Goal: Transaction & Acquisition: Purchase product/service

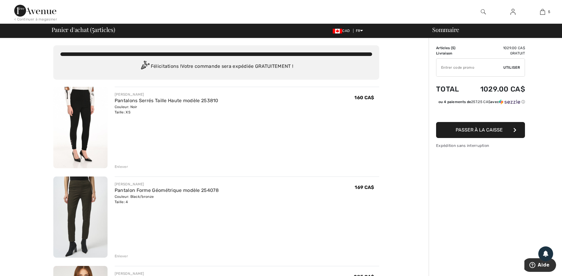
click at [121, 166] on div "Enlever" at bounding box center [121, 166] width 13 height 5
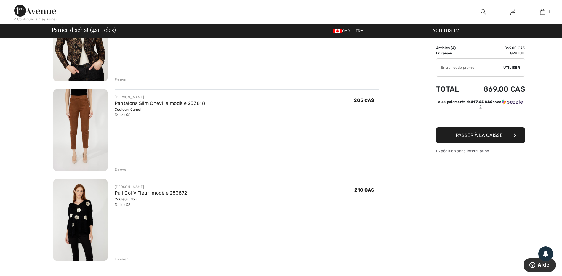
scroll to position [178, 0]
click at [122, 167] on div "Enlever" at bounding box center [121, 168] width 13 height 5
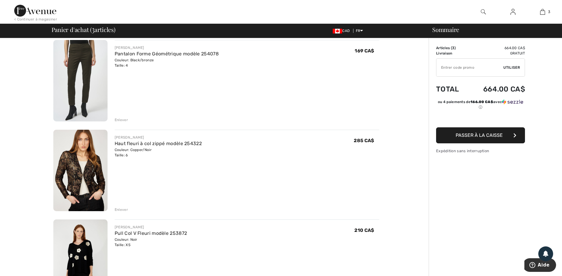
scroll to position [0, 0]
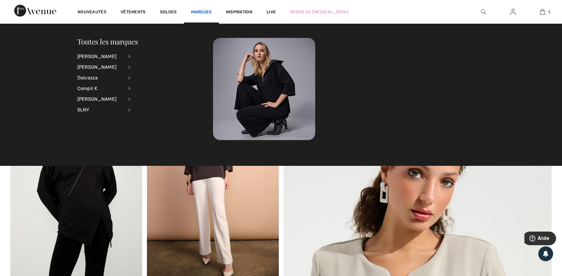
click at [202, 12] on link "Marques" at bounding box center [201, 12] width 21 height 6
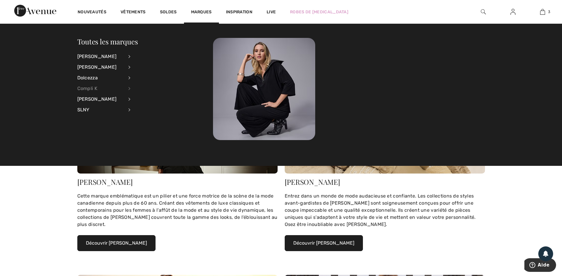
click at [88, 89] on div "Compli K" at bounding box center [100, 88] width 47 height 11
click at [154, 54] on link "Voir tout" at bounding box center [162, 56] width 48 height 10
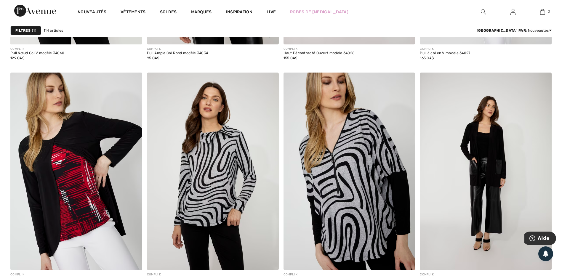
scroll to position [1244, 0]
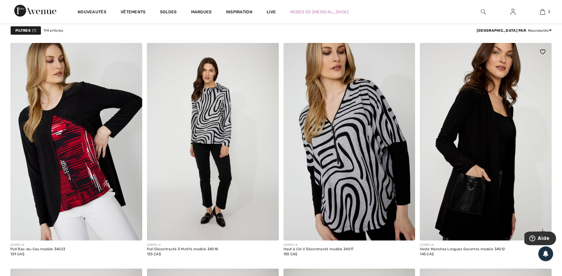
click at [457, 133] on img at bounding box center [486, 142] width 132 height 198
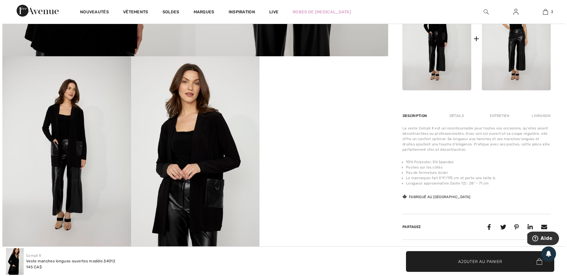
scroll to position [267, 0]
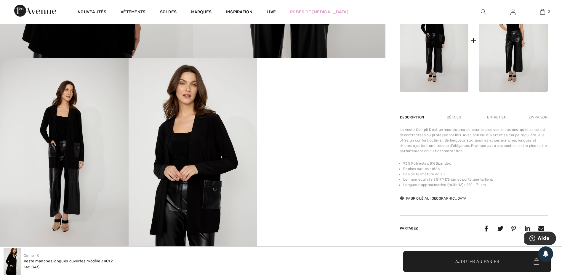
click at [173, 173] on img at bounding box center [193, 154] width 129 height 193
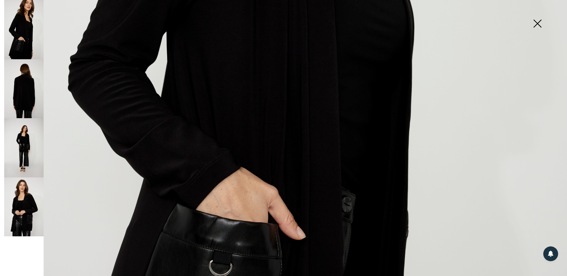
scroll to position [385, 0]
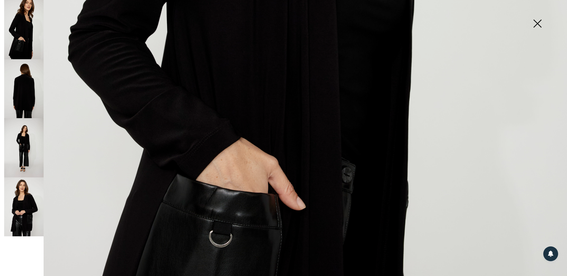
click at [32, 153] on img at bounding box center [23, 147] width 39 height 59
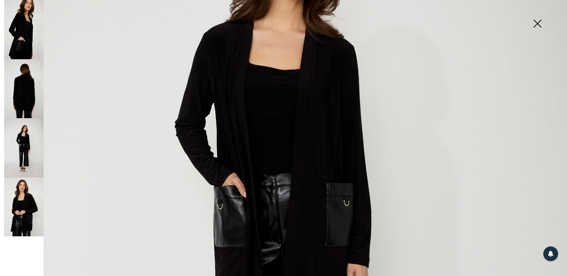
scroll to position [178, 0]
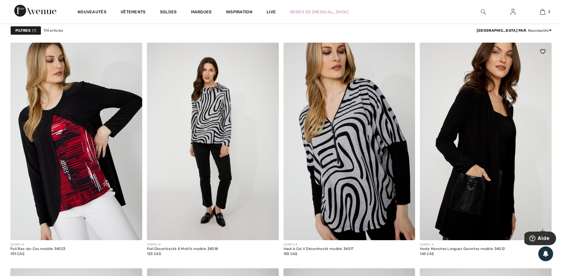
click at [473, 143] on img at bounding box center [486, 142] width 132 height 198
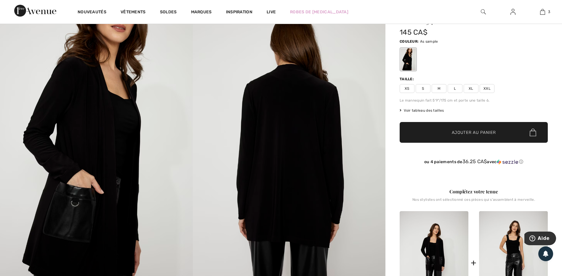
scroll to position [30, 0]
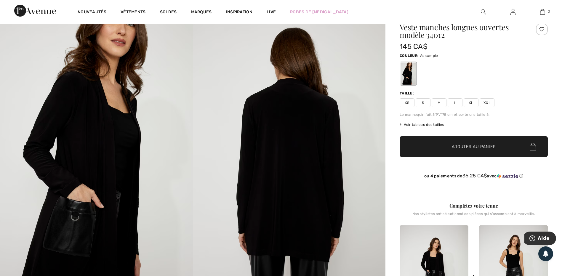
click at [408, 103] on span "XS" at bounding box center [407, 102] width 15 height 9
click at [457, 144] on span "Ajouter au panier" at bounding box center [474, 147] width 44 height 6
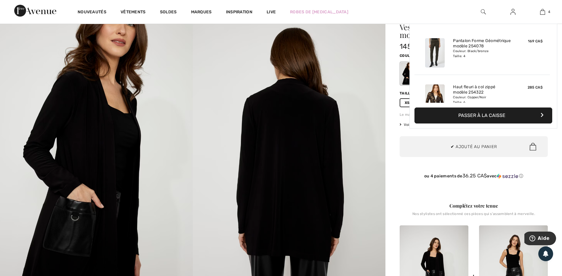
scroll to position [111, 0]
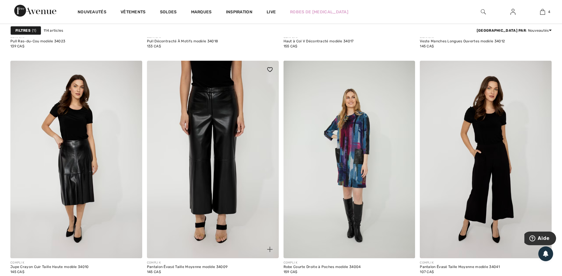
scroll to position [1482, 0]
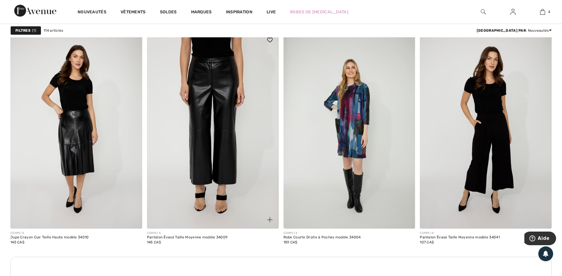
click at [216, 99] on img at bounding box center [213, 130] width 132 height 198
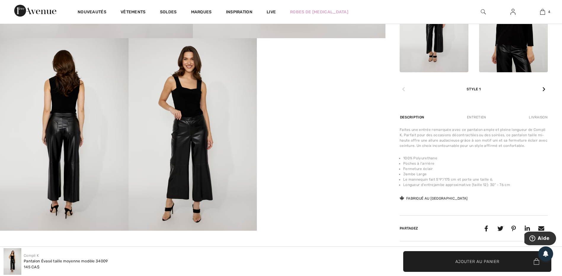
scroll to position [296, 0]
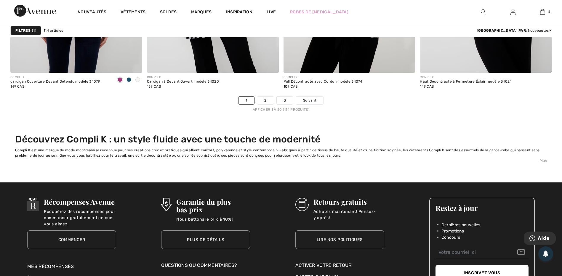
scroll to position [3408, 0]
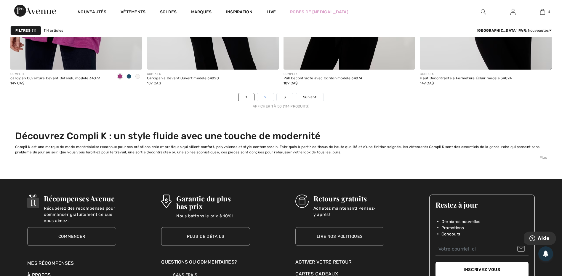
click at [261, 97] on link "2" at bounding box center [265, 97] width 16 height 8
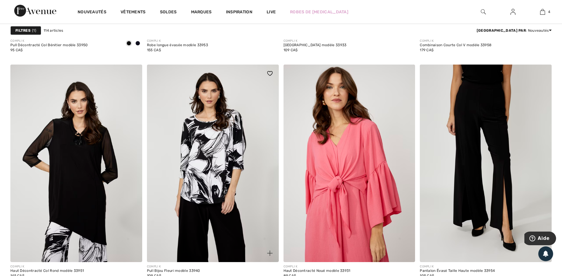
scroll to position [3230, 0]
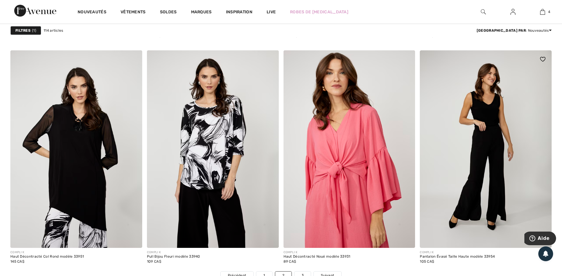
click at [431, 157] on img at bounding box center [486, 149] width 132 height 198
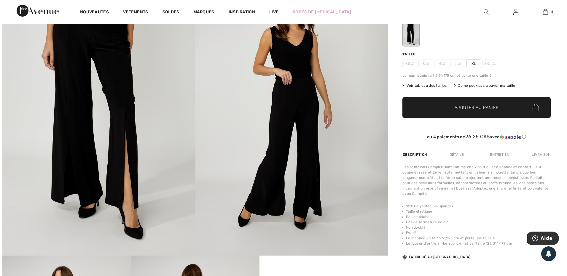
scroll to position [59, 0]
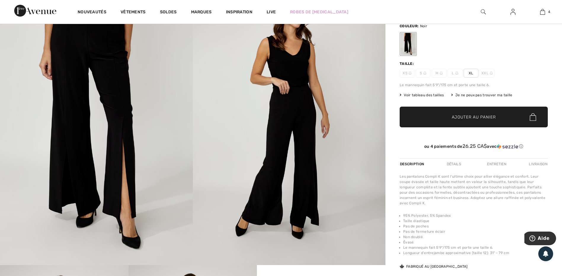
click at [133, 151] on img at bounding box center [96, 120] width 193 height 289
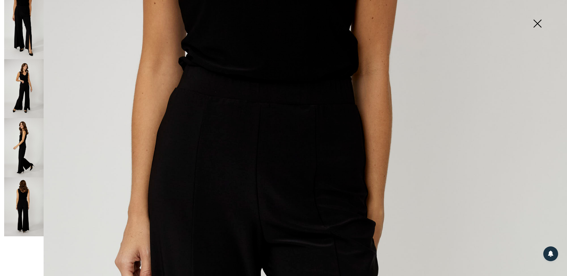
scroll to position [0, 0]
click at [34, 79] on img at bounding box center [23, 88] width 39 height 59
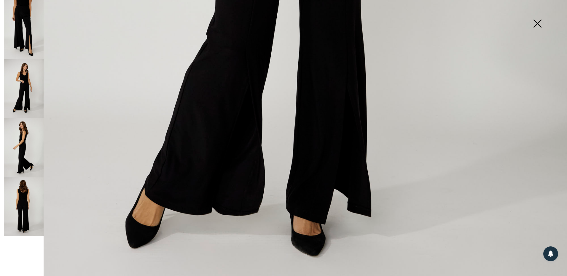
scroll to position [533, 0]
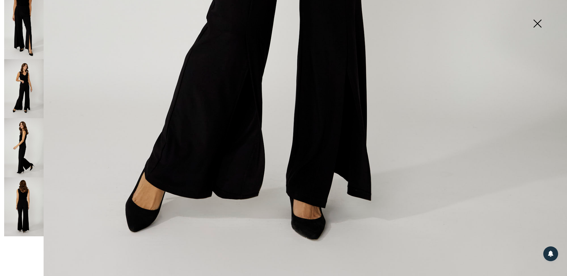
click at [33, 144] on img at bounding box center [23, 147] width 39 height 59
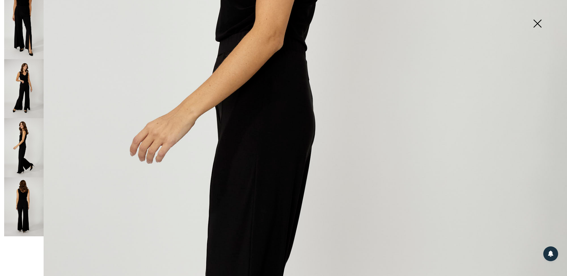
scroll to position [296, 0]
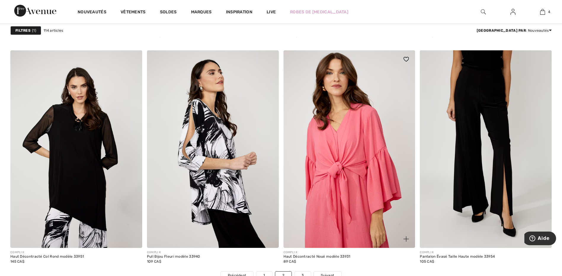
scroll to position [3230, 0]
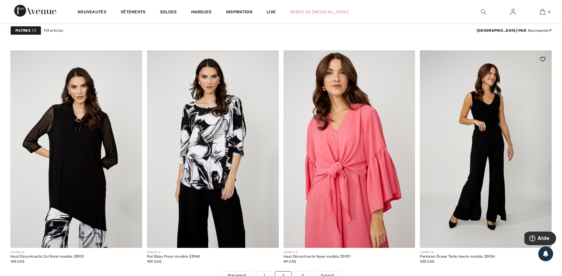
click at [471, 167] on img at bounding box center [486, 149] width 132 height 198
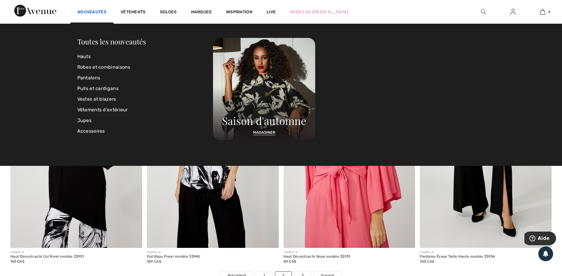
click at [96, 10] on link "Nouveautés" at bounding box center [92, 12] width 29 height 6
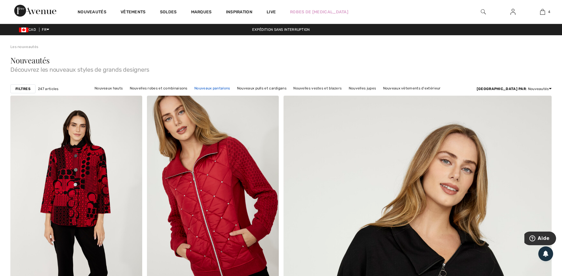
click at [232, 90] on link "Nouveaux pantalons" at bounding box center [211, 88] width 41 height 8
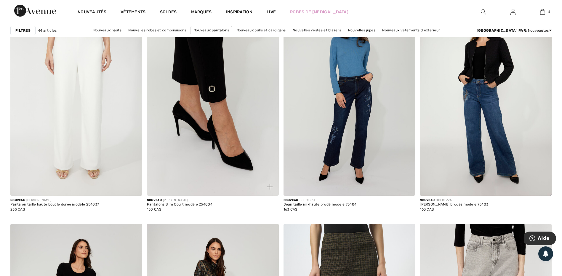
scroll to position [1304, 0]
click at [220, 128] on img at bounding box center [213, 97] width 132 height 198
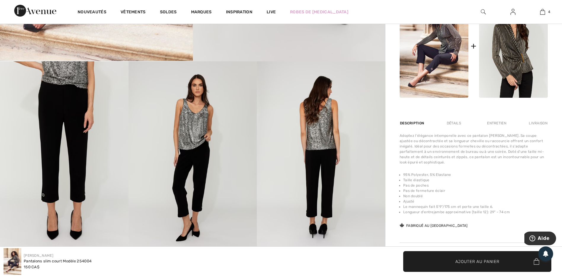
scroll to position [267, 0]
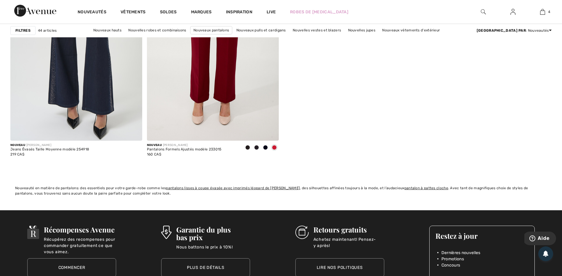
scroll to position [3111, 0]
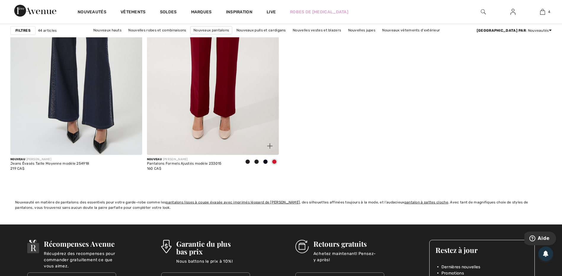
click at [247, 162] on span at bounding box center [247, 161] width 5 height 5
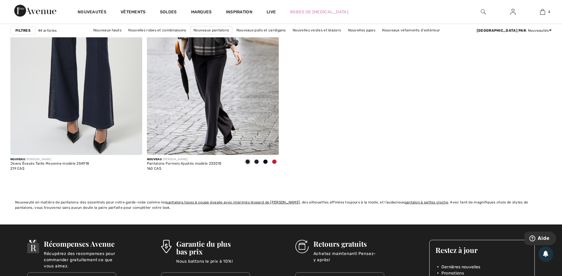
click at [256, 160] on span at bounding box center [256, 161] width 5 height 5
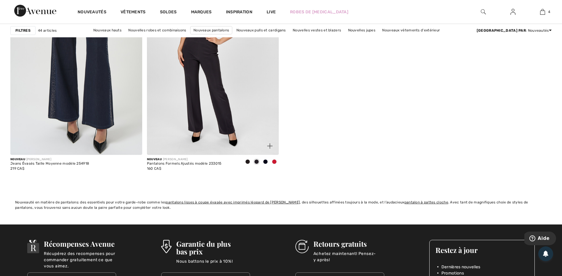
click at [265, 161] on span at bounding box center [265, 161] width 5 height 5
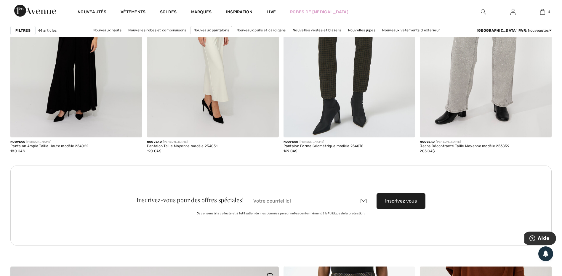
scroll to position [1570, 0]
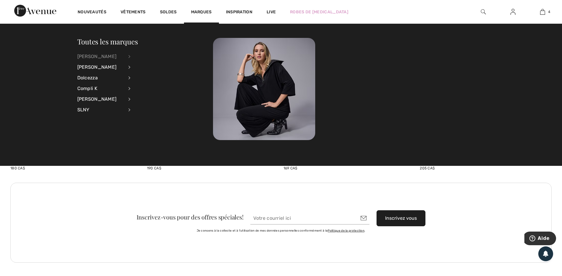
click at [107, 57] on div "[PERSON_NAME]" at bounding box center [100, 56] width 47 height 11
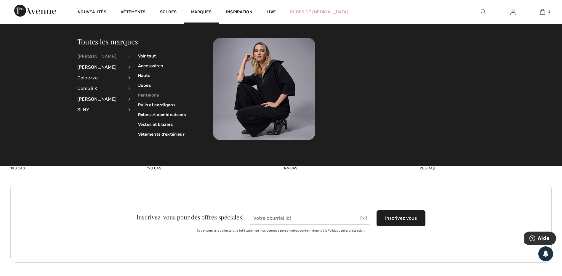
click at [143, 93] on link "Pantalons" at bounding box center [162, 95] width 48 height 10
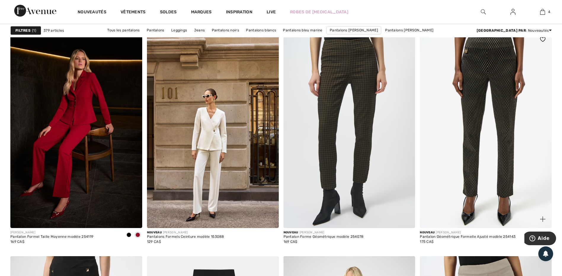
scroll to position [504, 0]
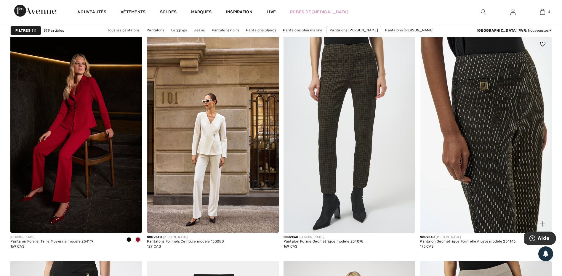
click at [465, 196] on img at bounding box center [486, 134] width 132 height 198
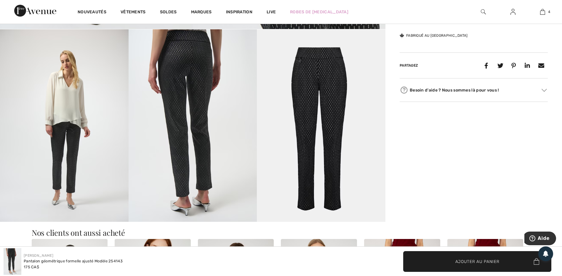
scroll to position [296, 0]
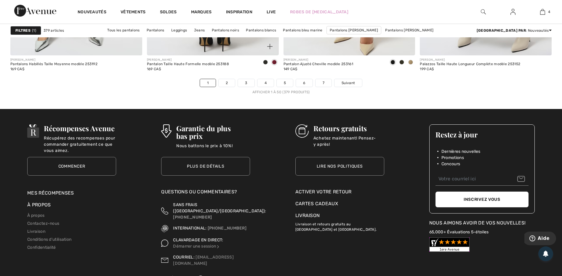
scroll to position [3437, 0]
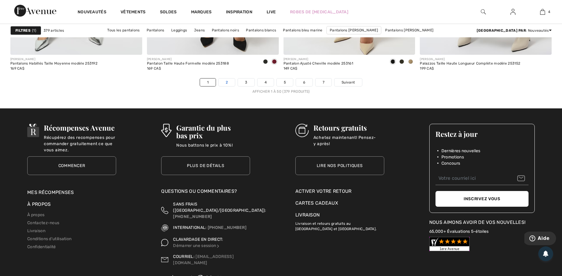
click at [226, 84] on link "2" at bounding box center [227, 83] width 16 height 8
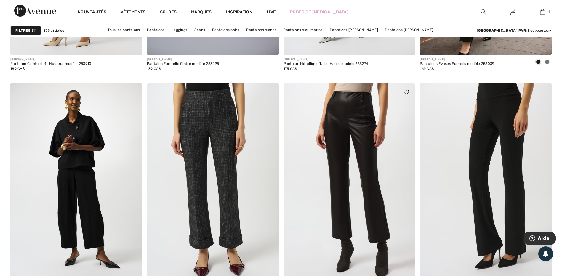
scroll to position [711, 0]
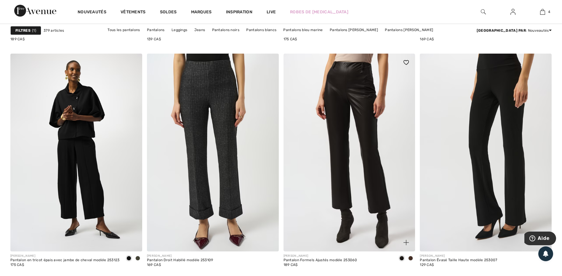
click at [328, 140] on img at bounding box center [350, 153] width 132 height 198
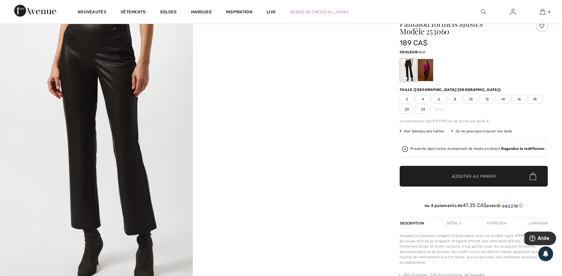
scroll to position [30, 0]
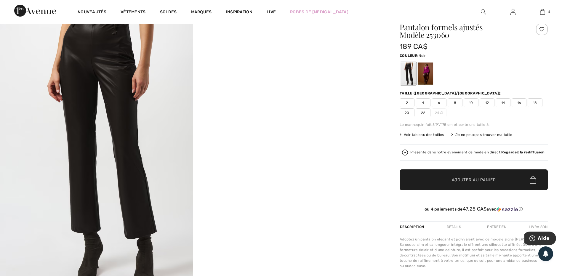
click at [406, 74] on div at bounding box center [408, 74] width 15 height 22
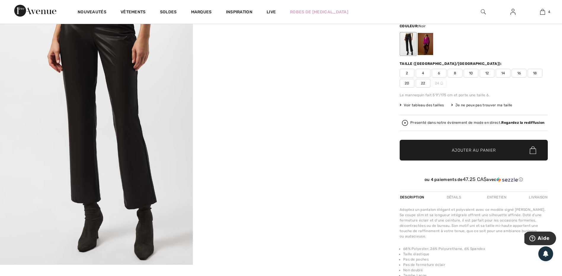
scroll to position [0, 0]
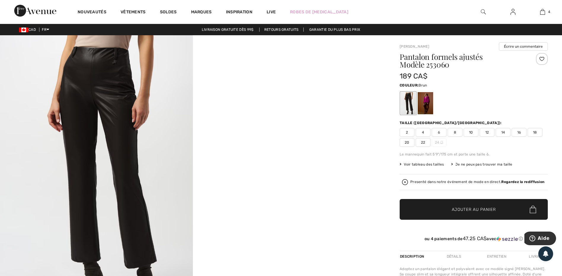
click at [423, 99] on div at bounding box center [425, 103] width 15 height 22
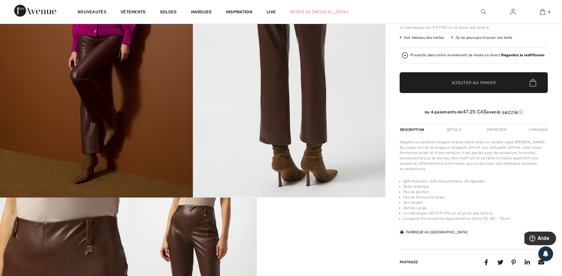
scroll to position [119, 0]
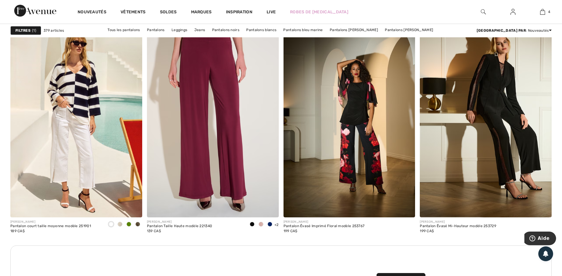
scroll to position [1511, 0]
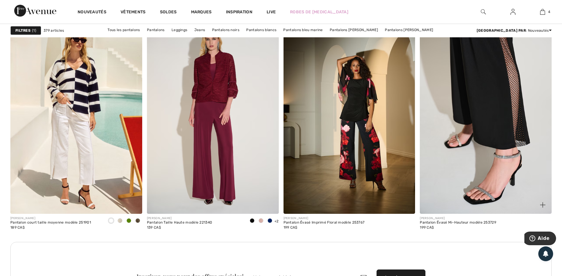
click at [483, 129] on img at bounding box center [486, 115] width 132 height 198
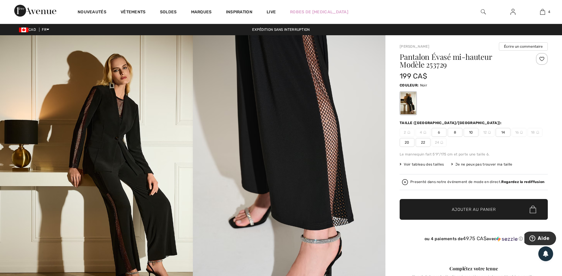
click at [439, 131] on span "6" at bounding box center [439, 132] width 15 height 9
click at [465, 208] on span "Ajouter au panier" at bounding box center [474, 210] width 44 height 6
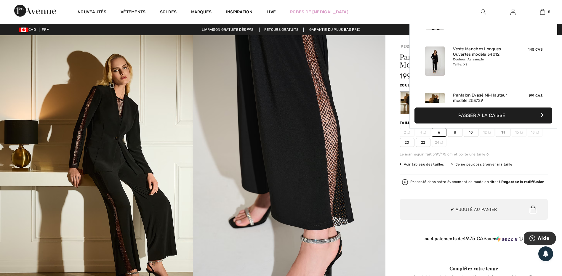
scroll to position [157, 0]
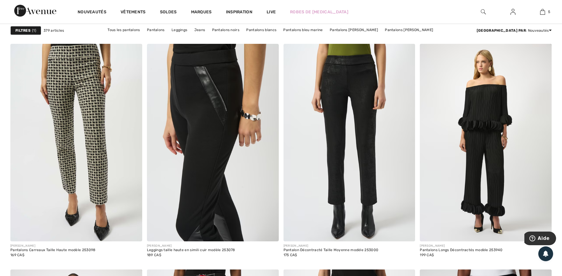
scroll to position [2252, 0]
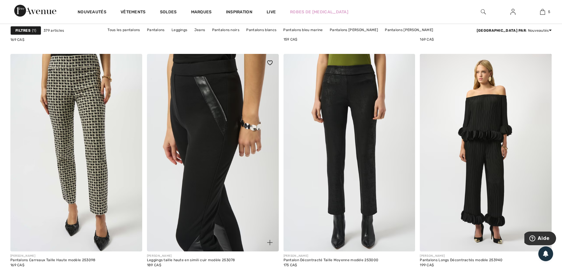
click at [211, 121] on img at bounding box center [213, 153] width 132 height 198
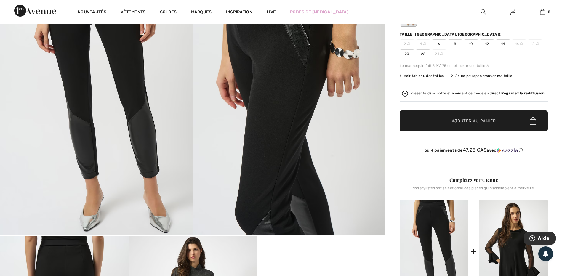
scroll to position [89, 0]
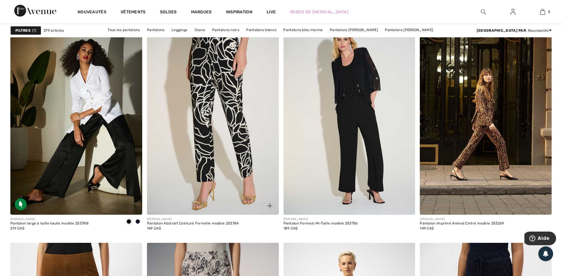
scroll to position [3052, 0]
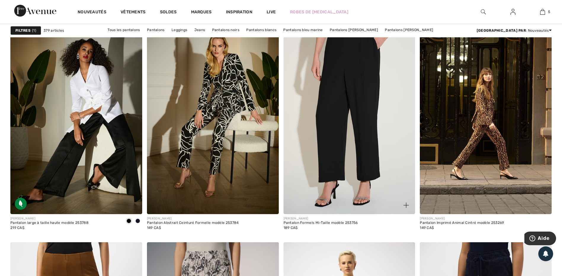
click at [341, 107] on img at bounding box center [350, 116] width 132 height 198
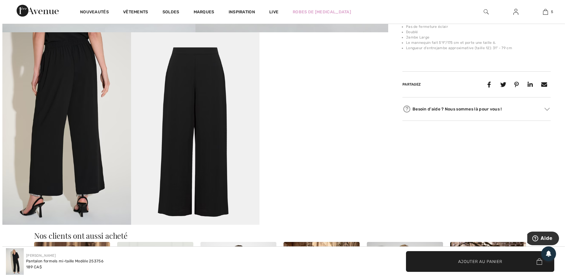
scroll to position [296, 0]
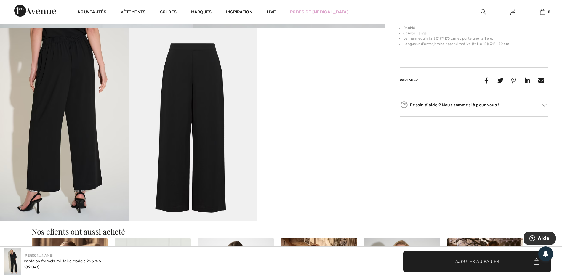
click at [91, 121] on img at bounding box center [64, 124] width 129 height 193
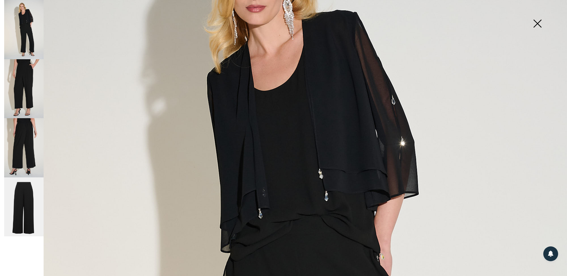
scroll to position [93, 0]
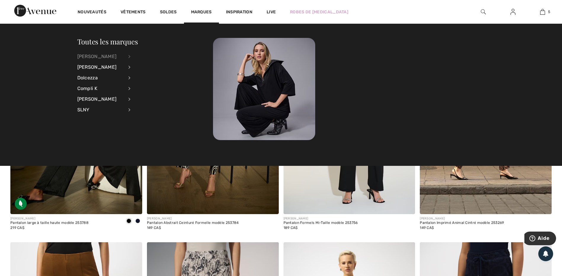
click at [109, 55] on div "[PERSON_NAME]" at bounding box center [100, 56] width 47 height 11
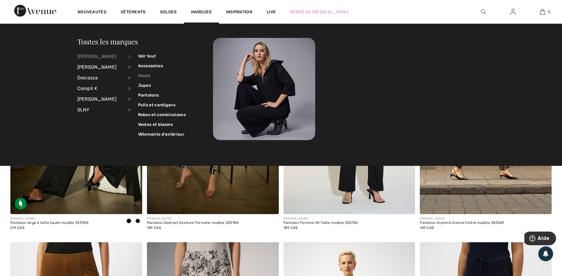
click at [149, 74] on link "Hauts" at bounding box center [162, 76] width 48 height 10
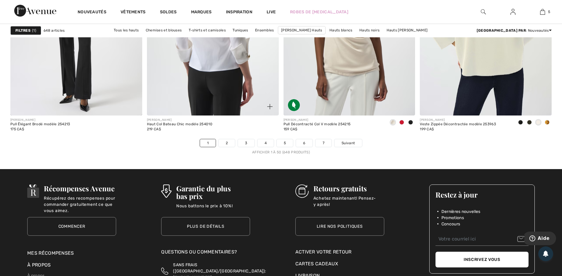
scroll to position [3378, 0]
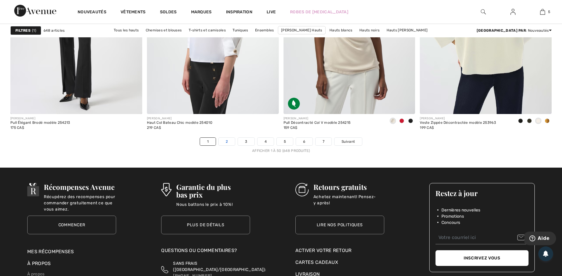
click at [227, 139] on link "2" at bounding box center [227, 142] width 16 height 8
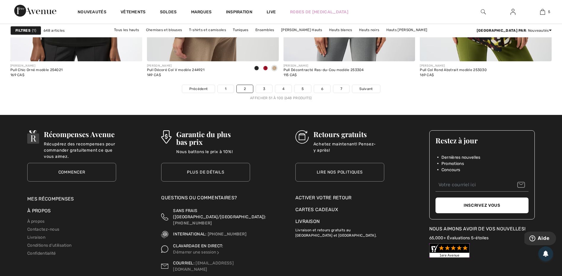
scroll to position [3437, 0]
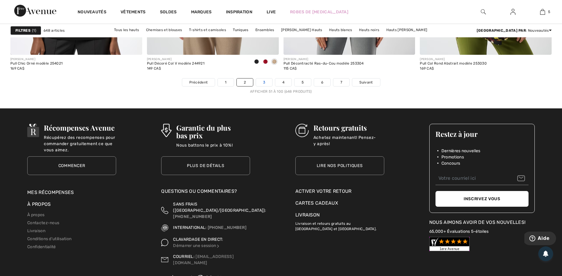
click at [261, 82] on link "3" at bounding box center [264, 83] width 16 height 8
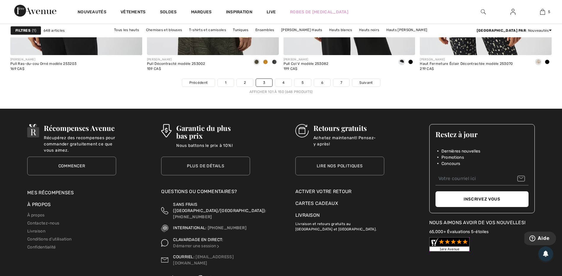
scroll to position [3437, 0]
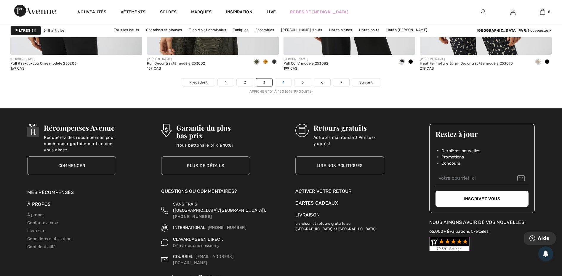
click at [285, 82] on link "4" at bounding box center [283, 83] width 16 height 8
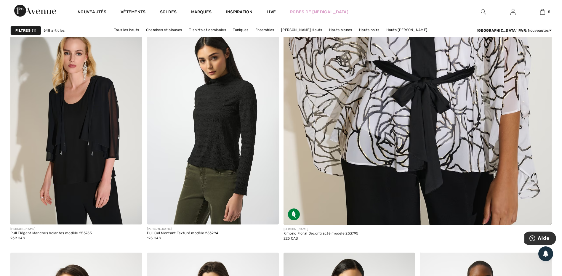
scroll to position [296, 0]
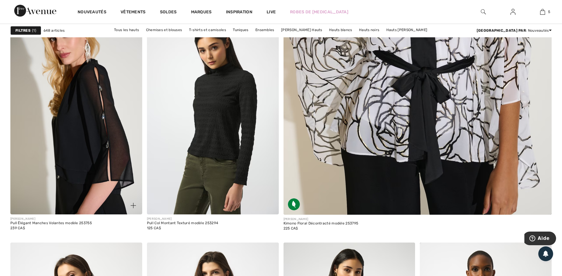
click at [96, 124] on img at bounding box center [76, 116] width 132 height 198
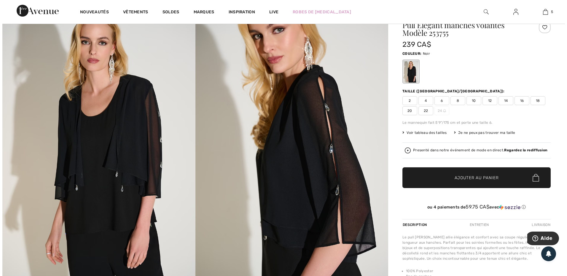
scroll to position [30, 0]
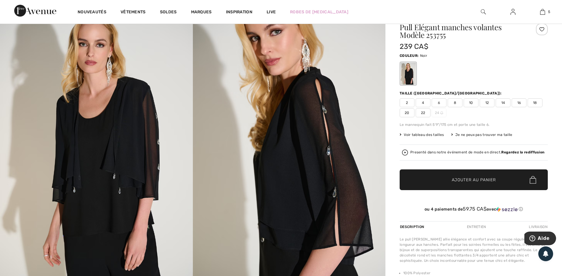
click at [117, 132] on img at bounding box center [96, 150] width 193 height 289
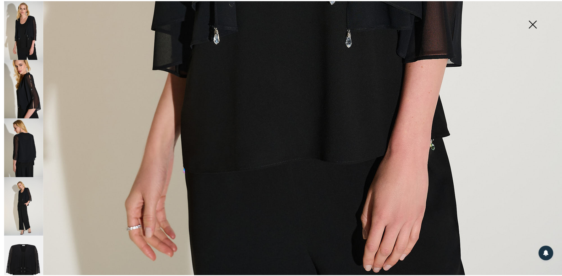
scroll to position [533, 0]
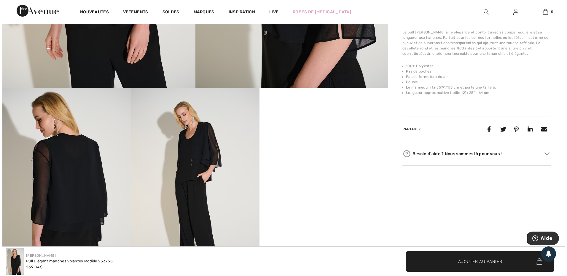
scroll to position [237, 0]
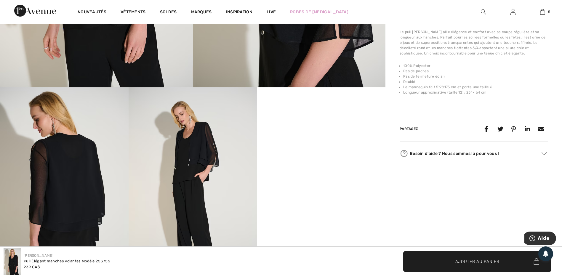
click at [87, 173] on img at bounding box center [64, 183] width 129 height 193
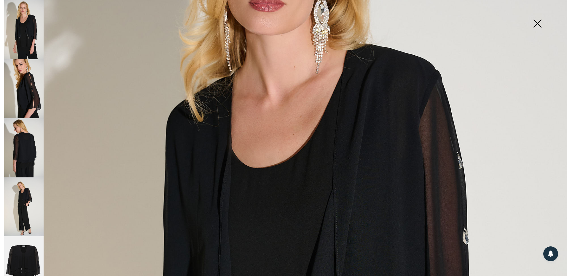
scroll to position [148, 0]
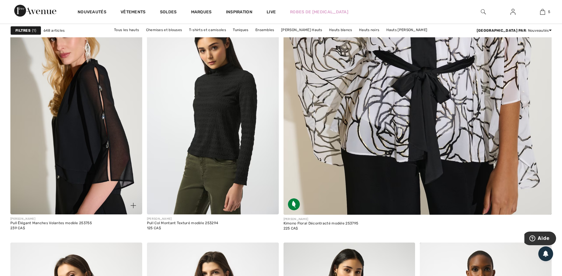
click at [110, 114] on img at bounding box center [76, 116] width 132 height 198
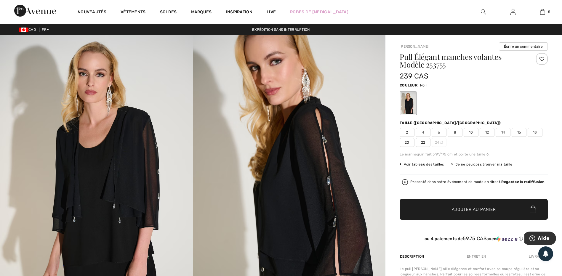
click at [426, 133] on span "4" at bounding box center [423, 132] width 15 height 9
click at [474, 210] on span "Ajouter au panier" at bounding box center [474, 210] width 44 height 6
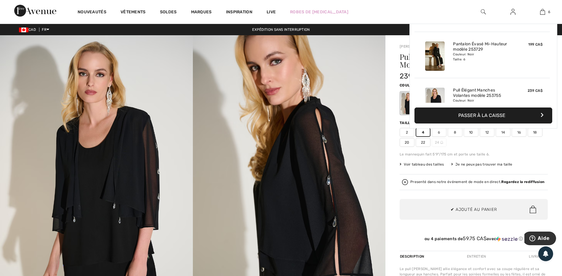
scroll to position [203, 0]
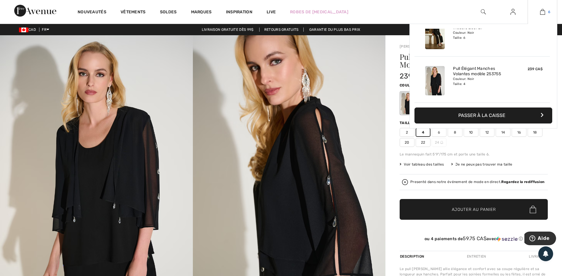
click at [544, 13] on img at bounding box center [542, 11] width 5 height 7
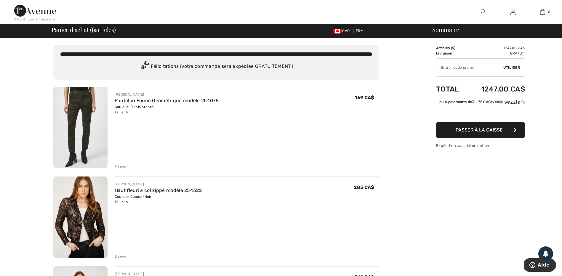
click at [122, 167] on div "Enlever" at bounding box center [121, 166] width 13 height 5
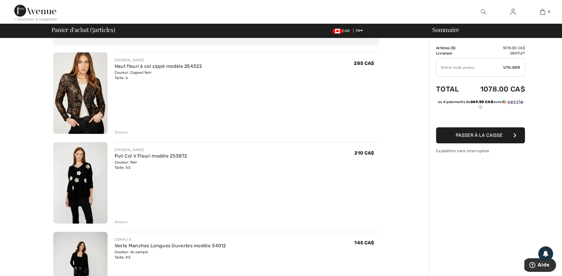
scroll to position [30, 0]
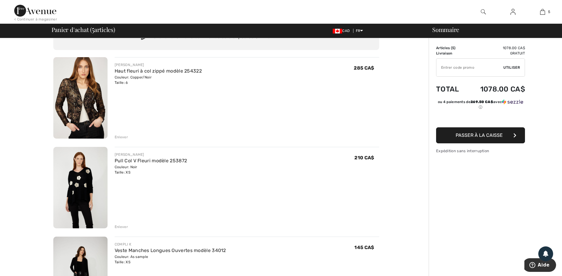
click at [121, 137] on div "Enlever" at bounding box center [121, 137] width 13 height 5
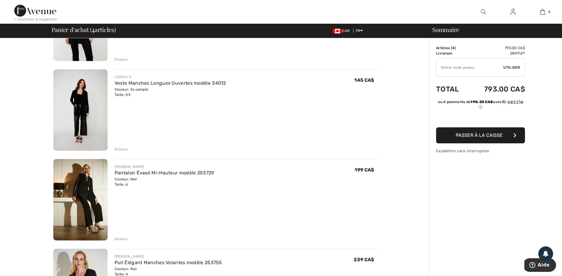
scroll to position [89, 0]
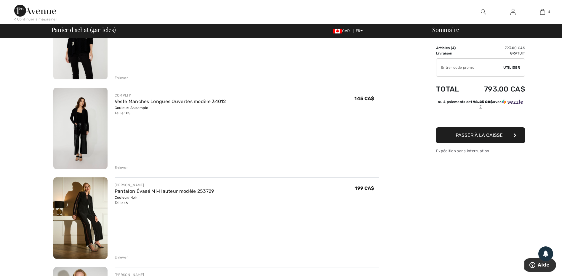
click at [85, 132] on img at bounding box center [80, 128] width 54 height 81
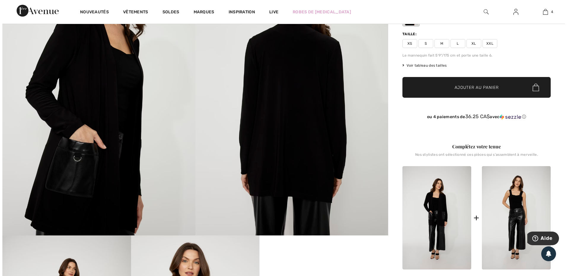
scroll to position [119, 0]
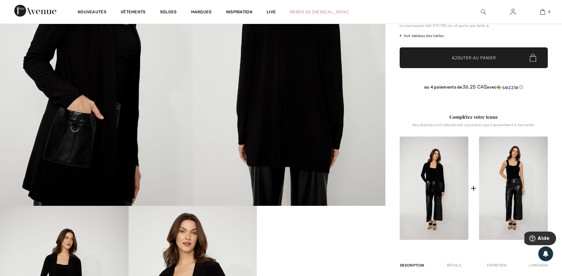
click at [256, 125] on img at bounding box center [289, 61] width 193 height 289
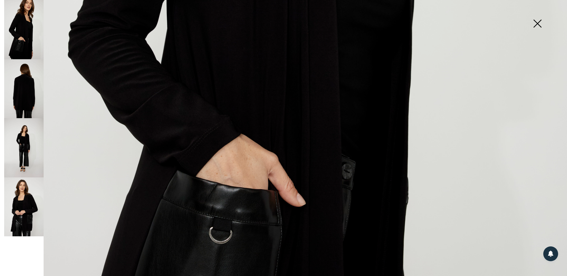
scroll to position [415, 0]
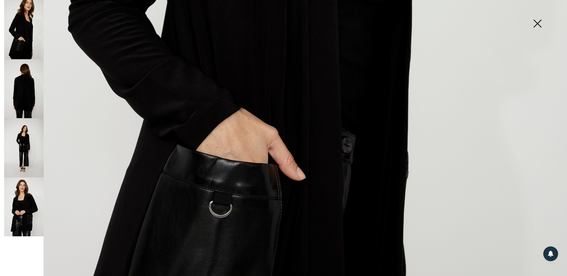
click at [32, 95] on img at bounding box center [23, 88] width 39 height 59
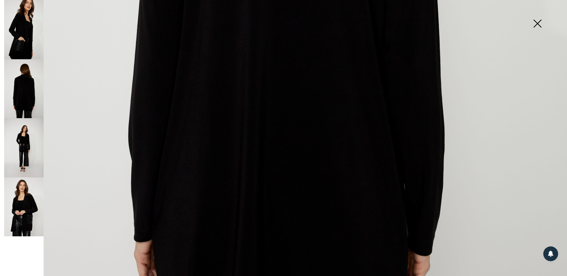
scroll to position [567, 0]
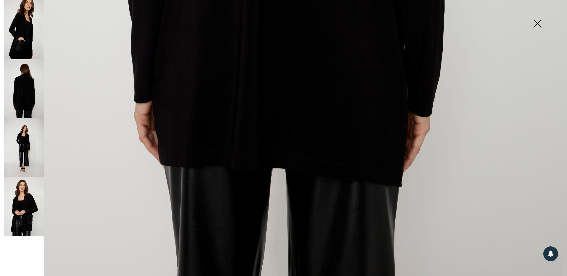
click at [23, 202] on img at bounding box center [23, 206] width 39 height 59
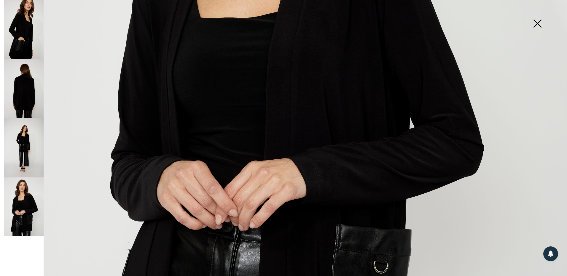
scroll to position [330, 0]
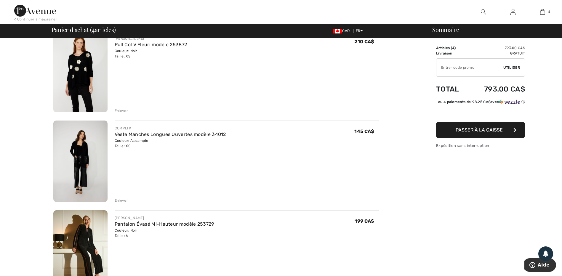
scroll to position [31, 0]
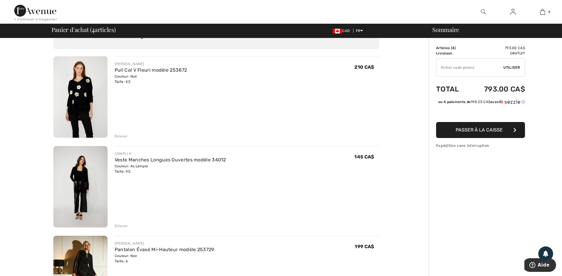
drag, startPoint x: 123, startPoint y: 137, endPoint x: 125, endPoint y: 134, distance: 3.1
click at [123, 135] on div "Enlever" at bounding box center [121, 136] width 13 height 5
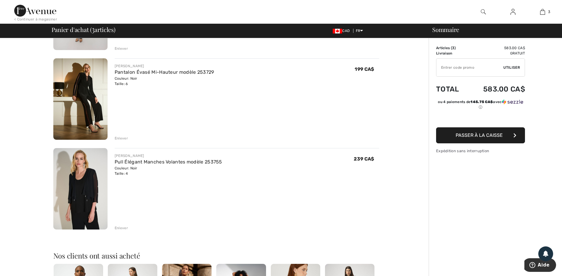
scroll to position [119, 0]
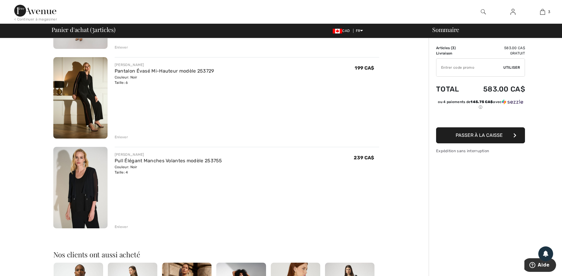
click at [84, 96] on img at bounding box center [80, 97] width 54 height 81
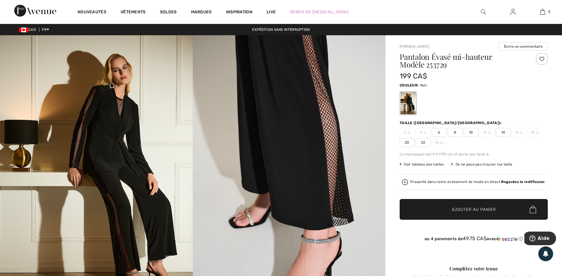
click at [276, 133] on img at bounding box center [289, 179] width 193 height 289
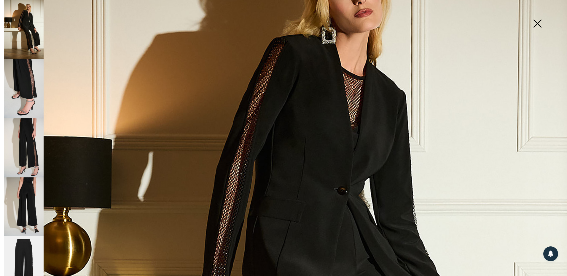
scroll to position [119, 0]
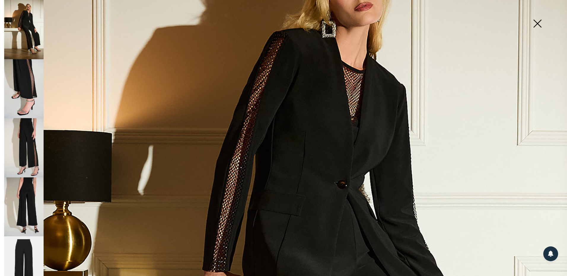
click at [28, 188] on img at bounding box center [23, 206] width 39 height 59
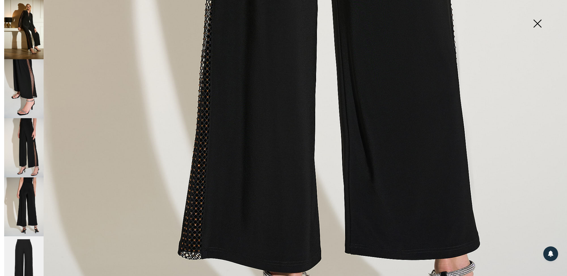
scroll to position [444, 0]
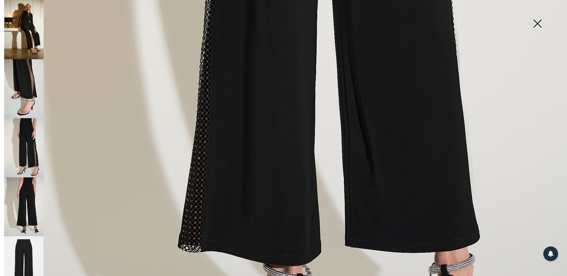
click at [27, 149] on img at bounding box center [23, 147] width 39 height 59
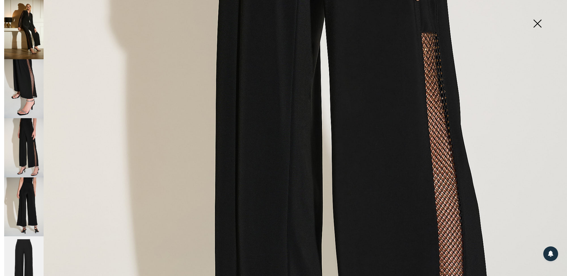
scroll to position [296, 0]
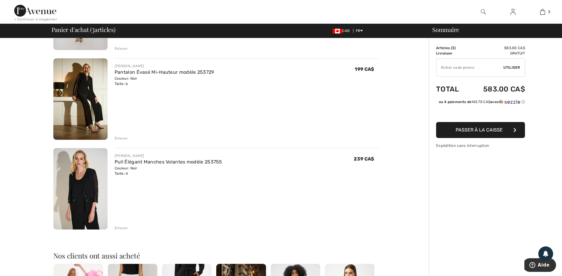
scroll to position [119, 0]
click at [95, 183] on img at bounding box center [80, 188] width 54 height 81
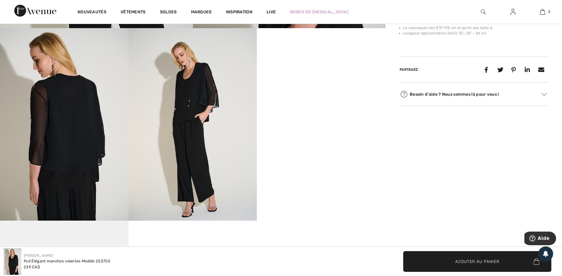
scroll to position [326, 0]
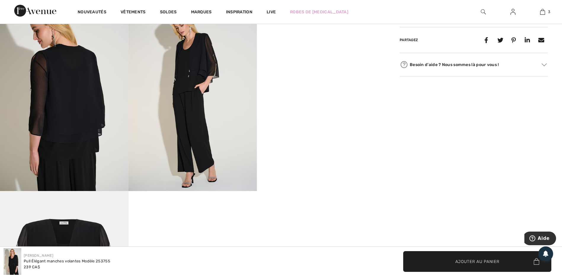
click at [180, 150] on img at bounding box center [193, 95] width 129 height 193
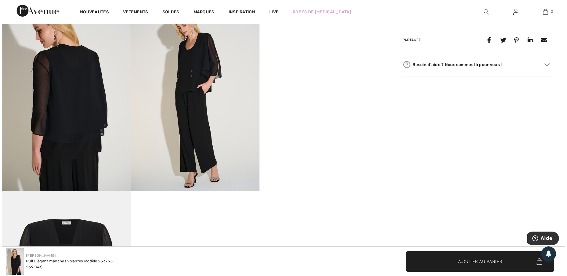
scroll to position [329, 0]
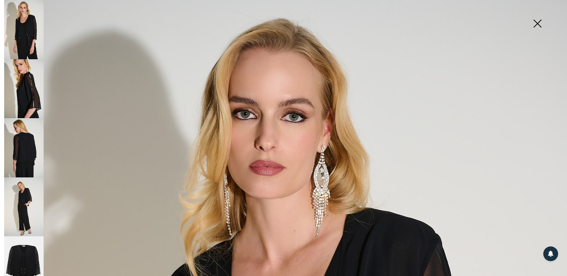
click at [34, 86] on img at bounding box center [23, 88] width 39 height 59
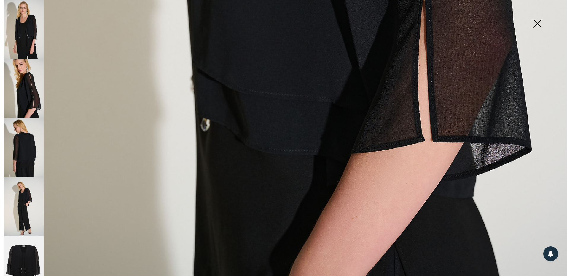
scroll to position [567, 0]
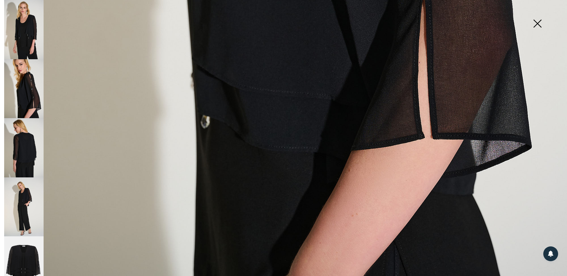
click at [36, 127] on img at bounding box center [23, 147] width 39 height 59
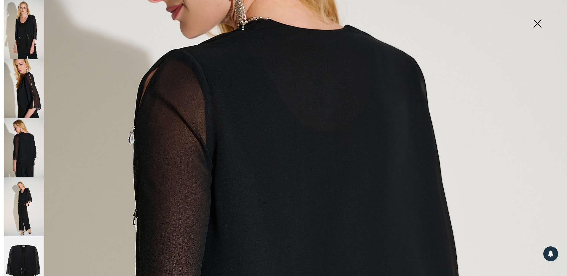
scroll to position [152, 0]
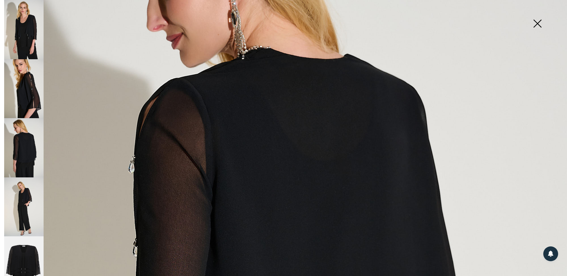
click at [35, 188] on img at bounding box center [23, 206] width 39 height 59
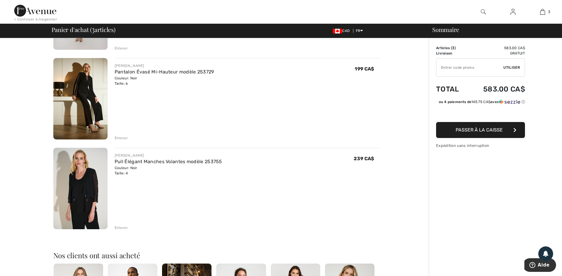
click at [119, 228] on div "Enlever" at bounding box center [121, 227] width 13 height 5
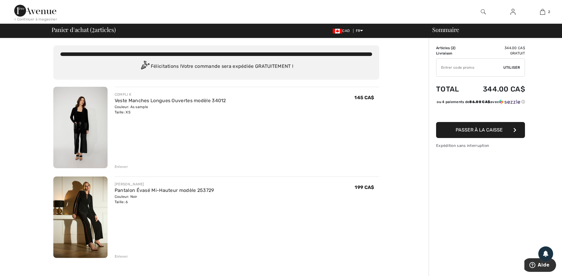
click at [90, 126] on img at bounding box center [80, 127] width 54 height 81
click at [479, 130] on span "Passer à la caisse" at bounding box center [479, 130] width 47 height 6
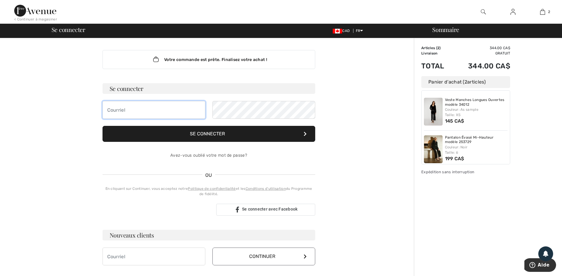
click at [137, 111] on input "email" at bounding box center [154, 110] width 103 height 18
type input "[EMAIL_ADDRESS][DOMAIN_NAME]"
click at [209, 130] on button "Se connecter" at bounding box center [209, 134] width 213 height 16
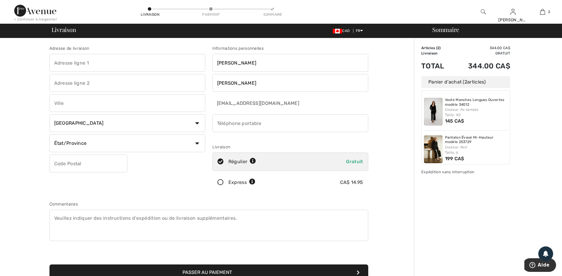
click at [65, 61] on input "text" at bounding box center [127, 63] width 156 height 18
type input "[STREET_ADDRESS]"
type input "Québec"
select select "QC"
type input "G1E1Y7"
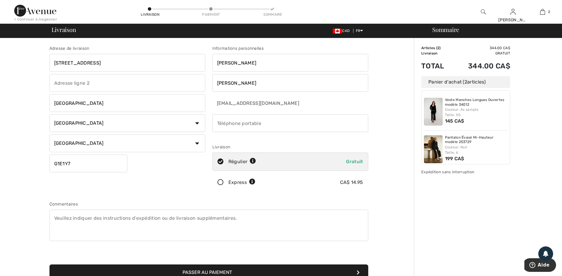
type input "4189332038"
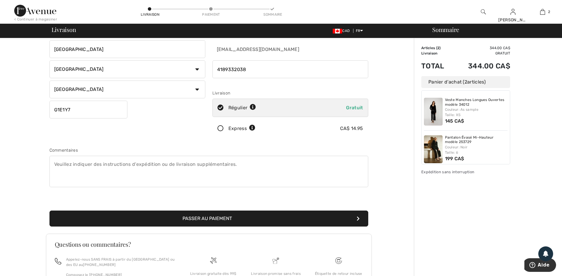
scroll to position [89, 0]
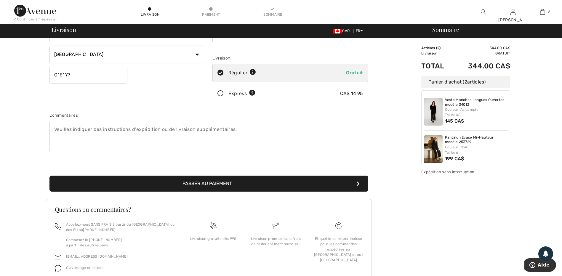
click at [204, 183] on button "Passer au paiement" at bounding box center [208, 184] width 319 height 16
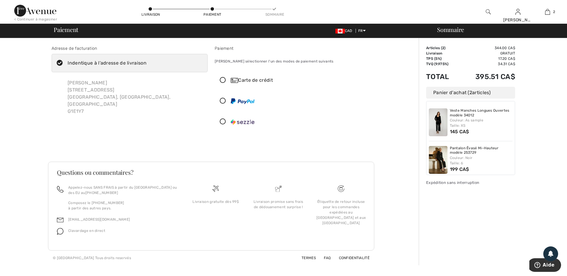
click at [223, 100] on icon at bounding box center [223, 101] width 16 height 6
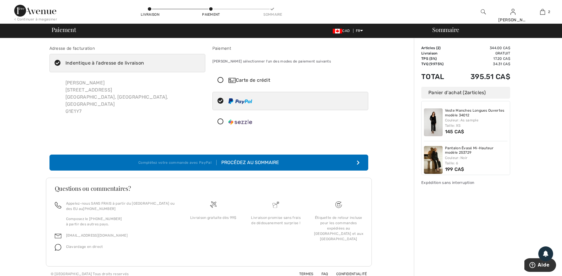
click at [327, 163] on button "Complétez votre commande avec PayPal Procédez au sommaire" at bounding box center [208, 163] width 319 height 16
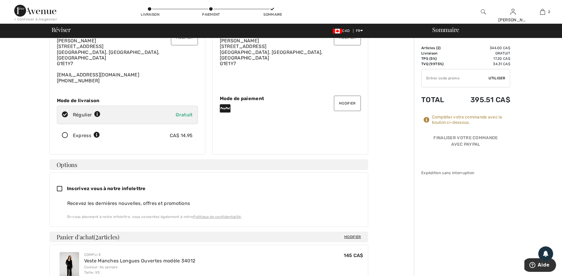
scroll to position [30, 0]
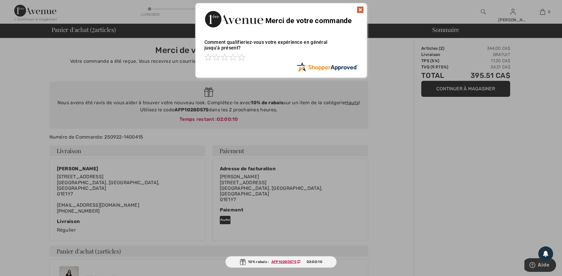
click at [361, 9] on img at bounding box center [360, 9] width 7 height 7
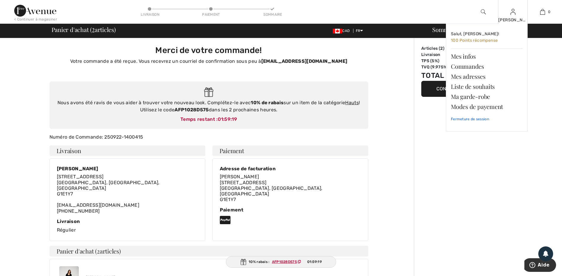
click at [470, 118] on link "Fermeture de session" at bounding box center [487, 119] width 72 height 15
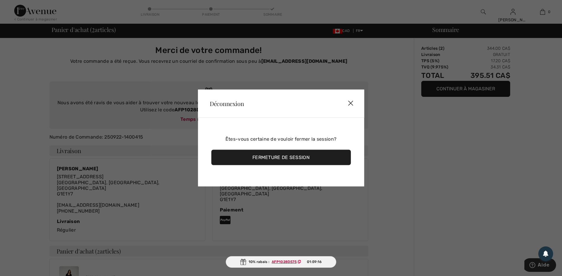
click at [278, 157] on div "Fermeture de session" at bounding box center [281, 157] width 140 height 15
